Goal: Register for event/course

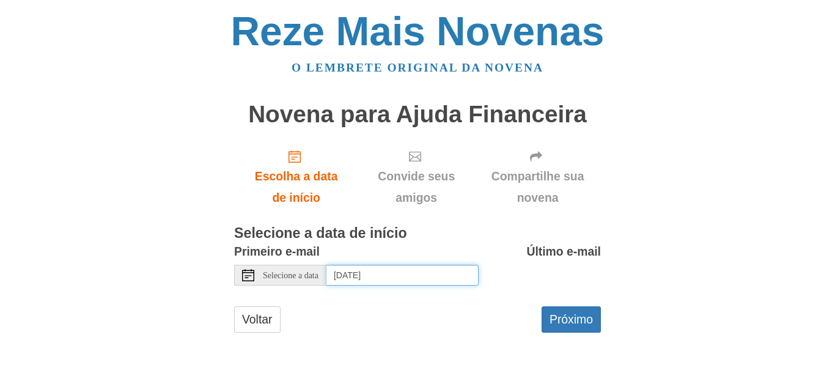
click at [380, 278] on input "[DATE]" at bounding box center [402, 275] width 152 height 21
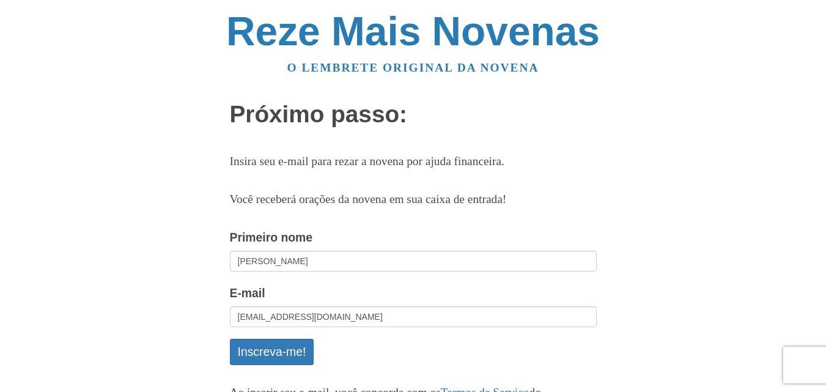
scroll to position [59, 0]
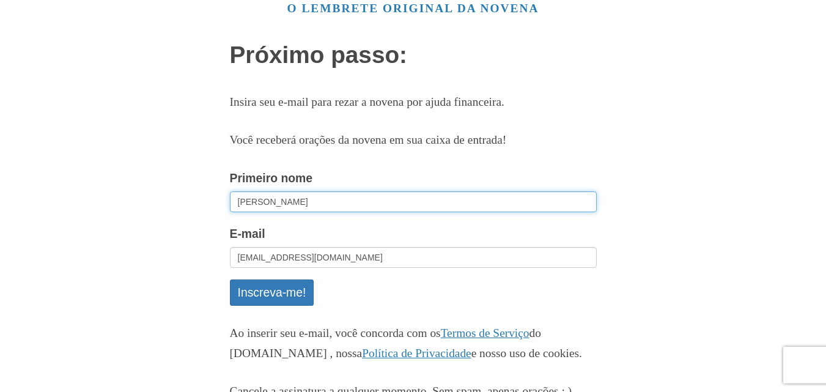
click at [297, 197] on input "Ana Cecília" at bounding box center [413, 201] width 367 height 21
type input "Ana Cecília Nascimento de Jesus"
click at [230, 279] on button "Inscreva-me!" at bounding box center [272, 292] width 84 height 26
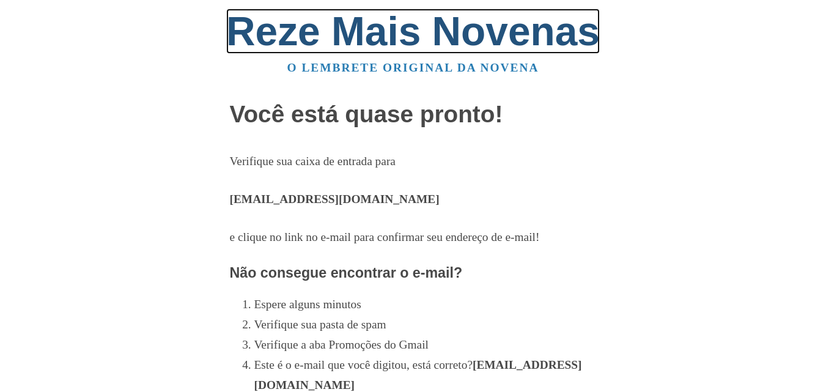
click at [395, 43] on font "Reze Mais Novenas" at bounding box center [413, 31] width 374 height 45
